Goal: Information Seeking & Learning: Learn about a topic

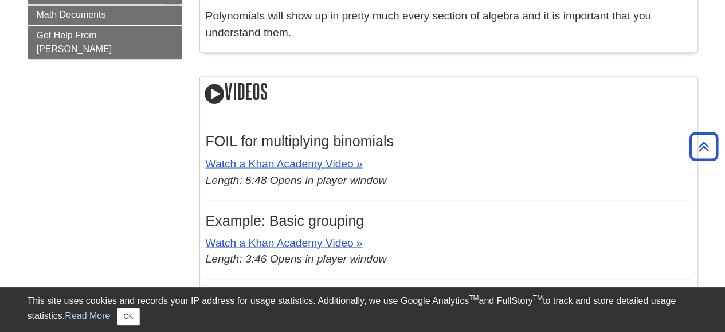
scroll to position [913, 0]
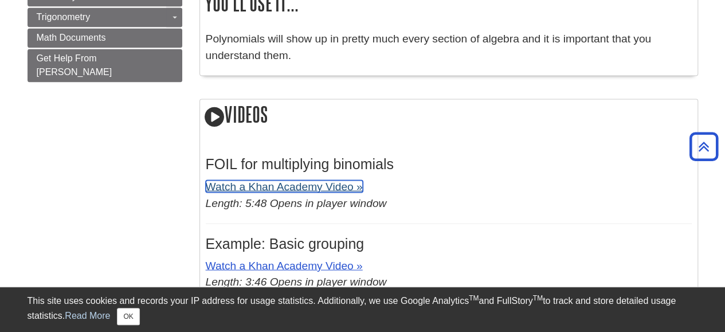
click at [232, 181] on link "Watch a Khan Academy Video »" at bounding box center [284, 186] width 157 height 12
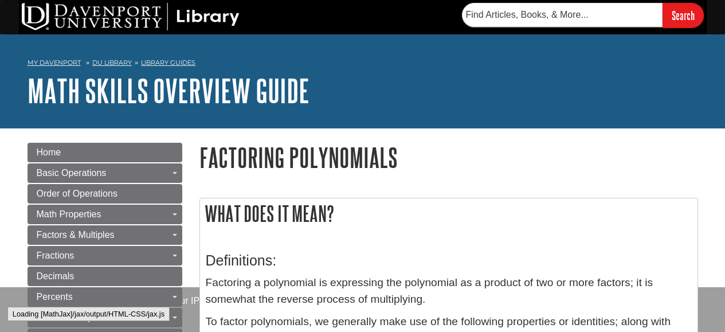
scroll to position [913, 0]
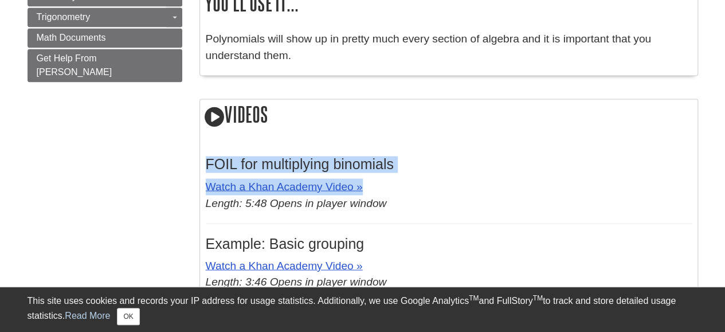
drag, startPoint x: 414, startPoint y: 170, endPoint x: 222, endPoint y: 149, distance: 193.2
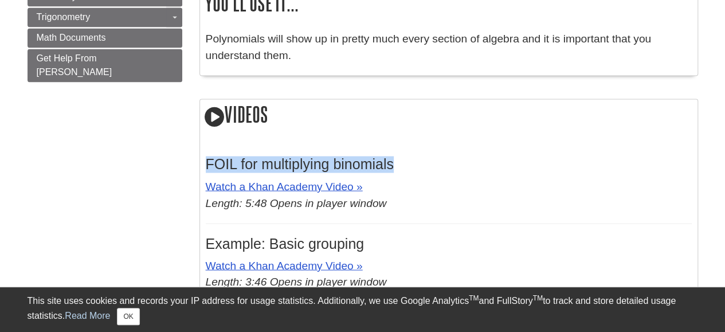
drag, startPoint x: 202, startPoint y: 165, endPoint x: 416, endPoint y: 143, distance: 214.9
